Goal: Navigation & Orientation: Find specific page/section

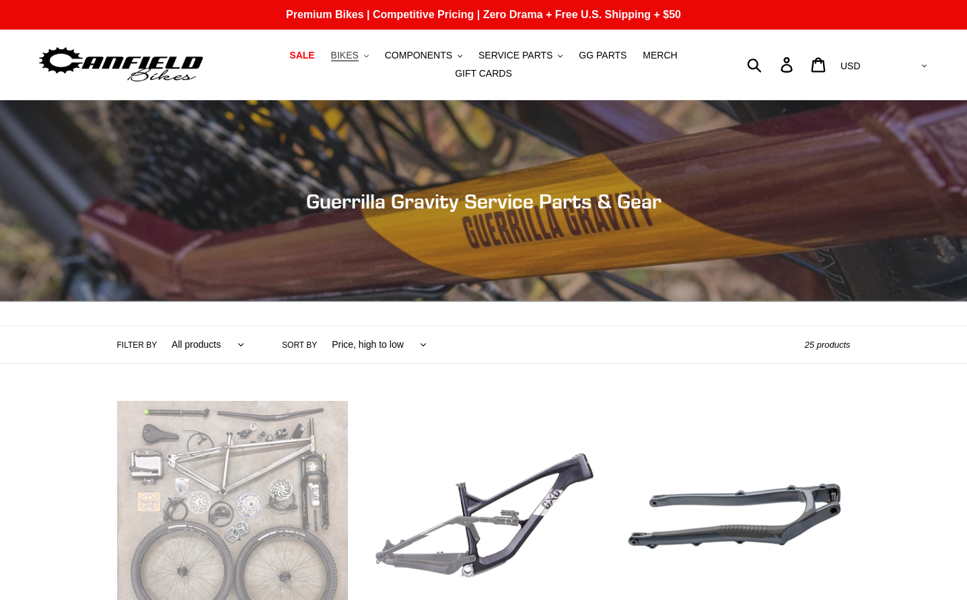
click at [367, 61] on button "BIKES .cls-1{fill:#231f20}" at bounding box center [349, 55] width 51 height 18
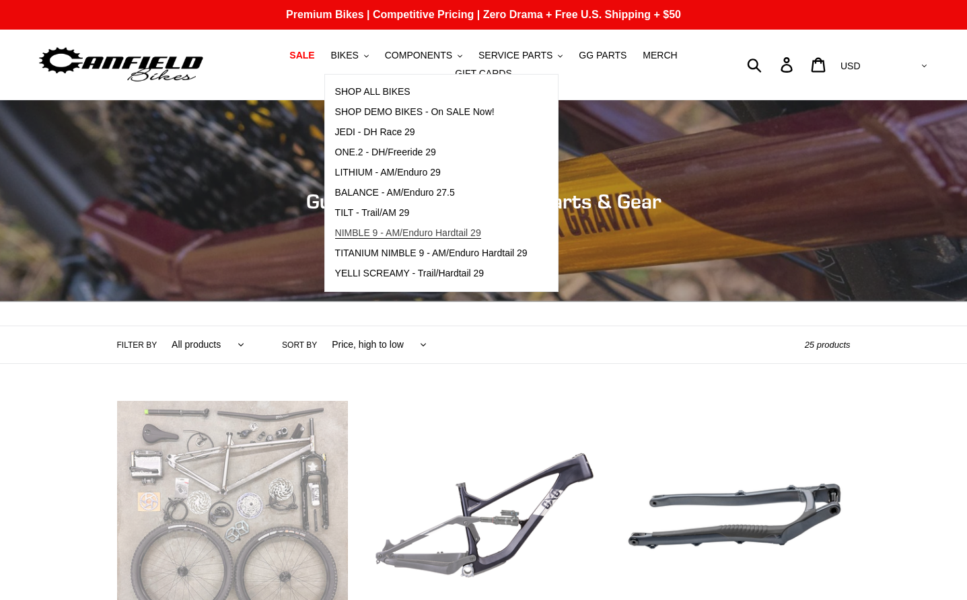
click at [390, 236] on span "NIMBLE 9 - AM/Enduro Hardtail 29" at bounding box center [408, 232] width 146 height 11
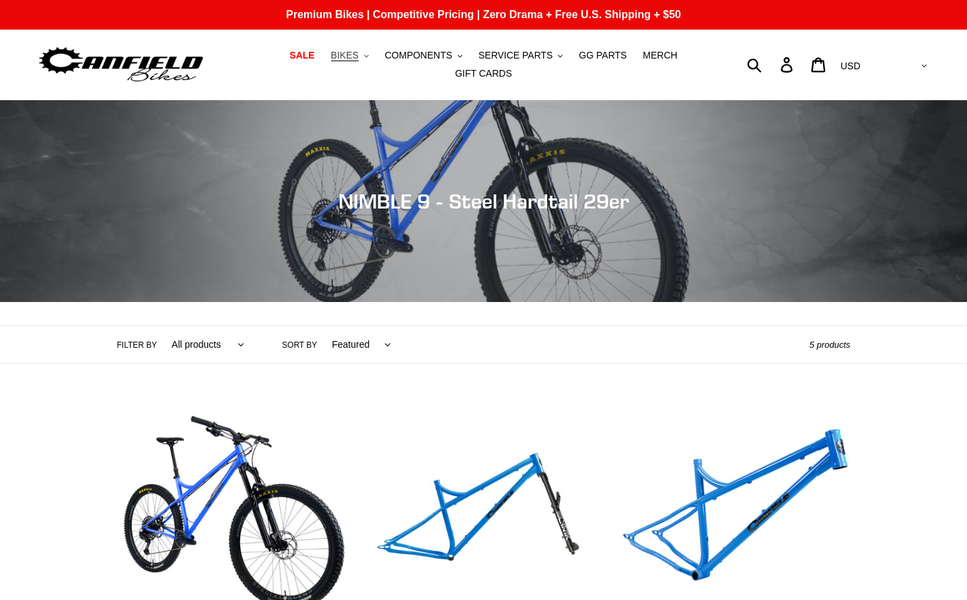
click at [366, 63] on button "BIKES .cls-1{fill:#231f20}" at bounding box center [349, 55] width 51 height 18
